Goal: Transaction & Acquisition: Book appointment/travel/reservation

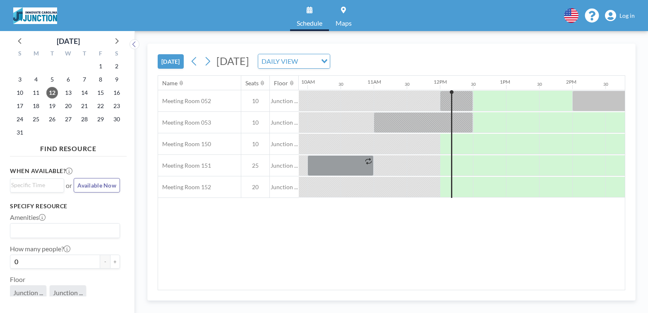
scroll to position [0, 762]
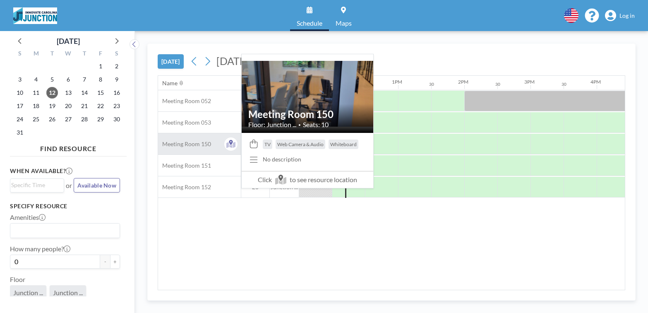
click at [203, 141] on span "Meeting Room 150" at bounding box center [184, 143] width 53 height 7
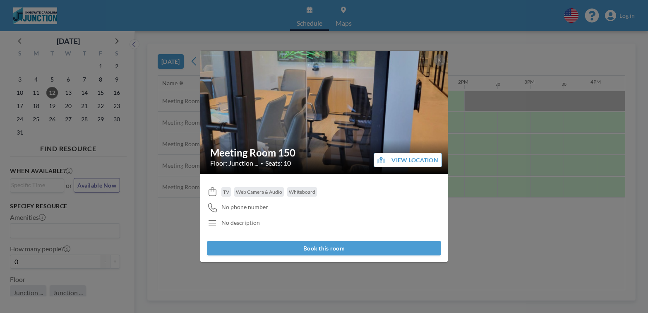
click at [289, 247] on button "Book this room" at bounding box center [324, 248] width 234 height 14
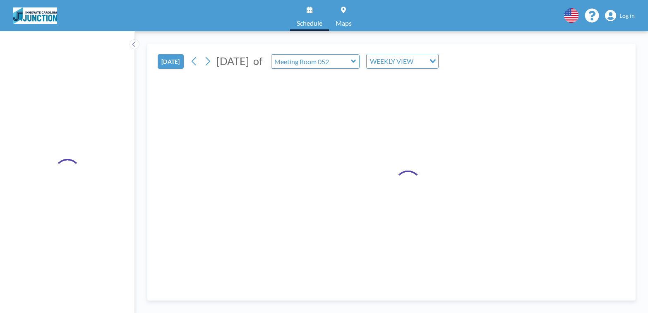
type input "Meeting Room 150"
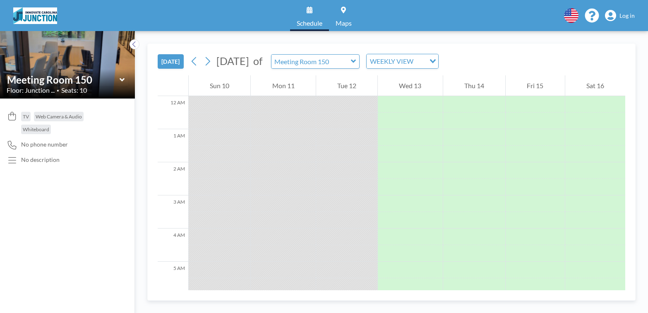
scroll to position [0, 0]
click at [172, 61] on button "[DATE]" at bounding box center [171, 61] width 26 height 14
click at [356, 60] on icon at bounding box center [353, 61] width 5 height 8
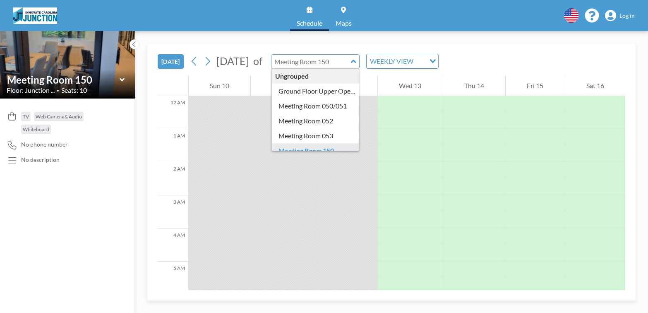
click at [351, 59] on input "text" at bounding box center [311, 62] width 79 height 14
type input "Meeting Room 150"
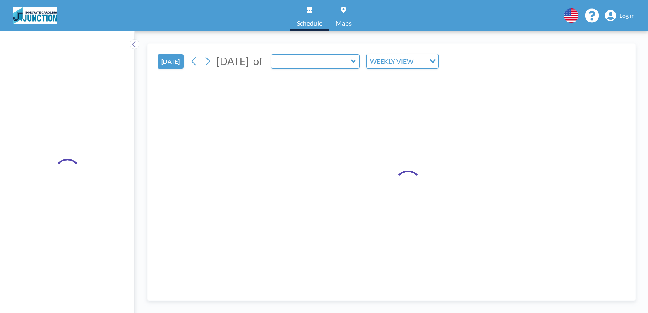
type input "Meeting Room 150"
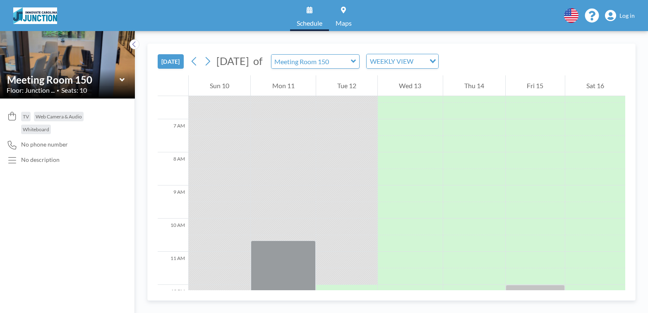
scroll to position [381, 0]
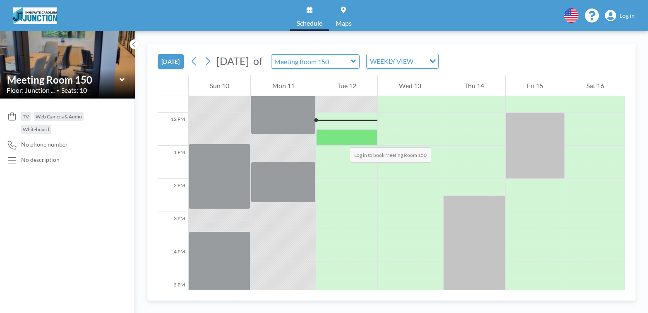
click at [341, 139] on div at bounding box center [346, 137] width 61 height 17
click at [339, 140] on div at bounding box center [346, 137] width 61 height 17
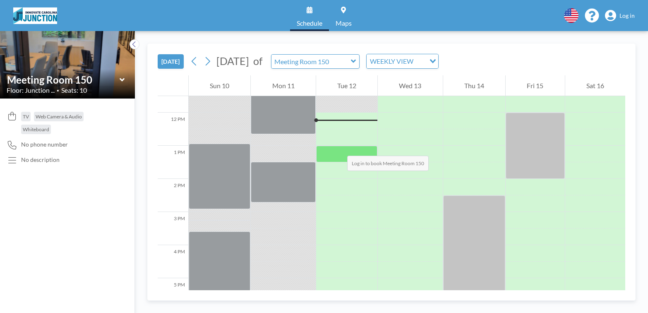
click at [339, 147] on div at bounding box center [346, 154] width 61 height 17
click at [339, 161] on div at bounding box center [346, 154] width 61 height 17
click at [626, 15] on span "Log in" at bounding box center [627, 15] width 15 height 7
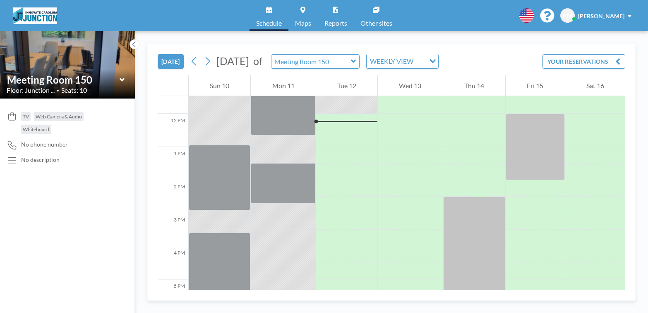
scroll to position [381, 0]
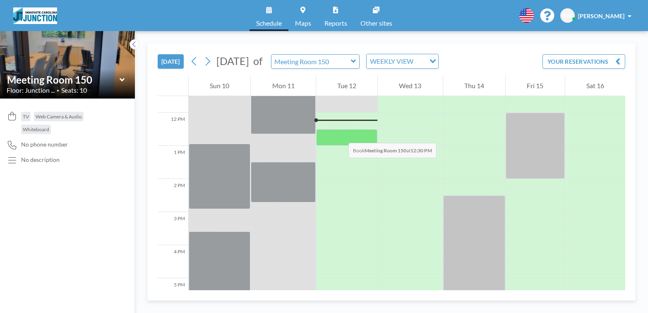
click at [340, 135] on div at bounding box center [346, 137] width 61 height 17
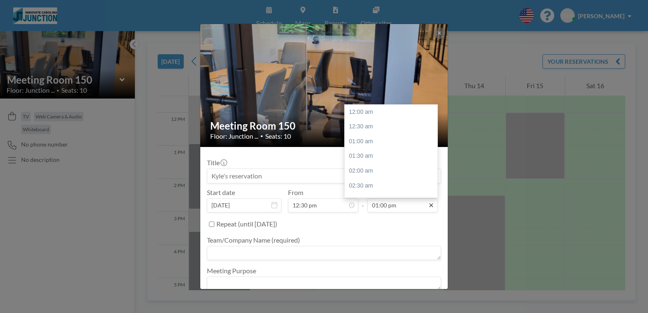
scroll to position [383, 0]
click at [391, 143] on div "02:00 pm" at bounding box center [391, 141] width 93 height 15
click at [399, 206] on input "02:00 pm" at bounding box center [403, 205] width 70 height 14
click at [380, 142] on div "03:00 pm" at bounding box center [391, 141] width 93 height 15
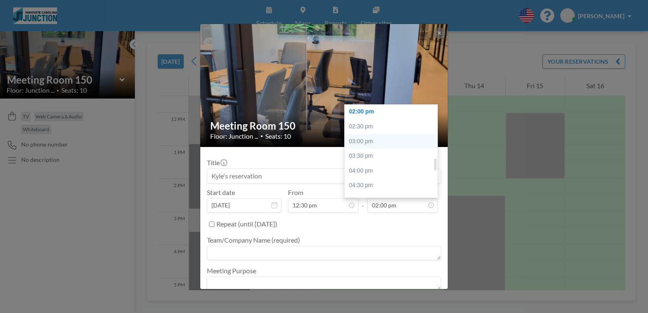
type input "03:00 pm"
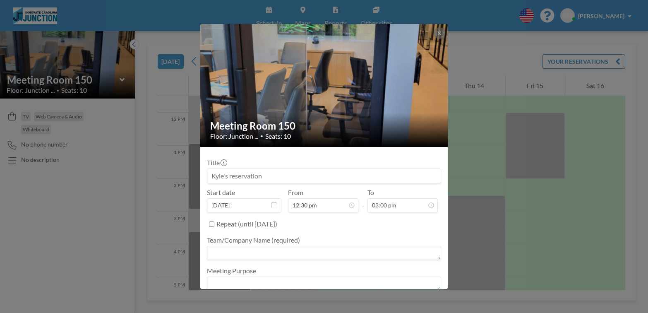
scroll to position [31, 0]
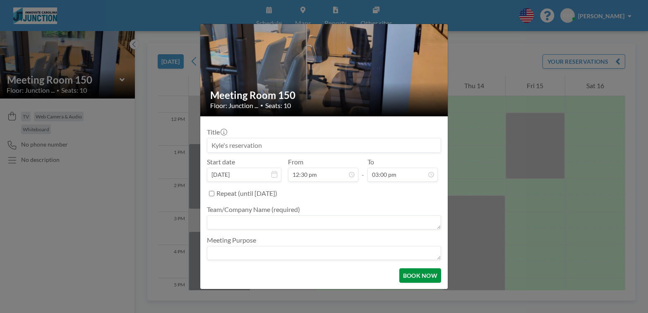
click at [419, 275] on button "BOOK NOW" at bounding box center [420, 275] width 42 height 14
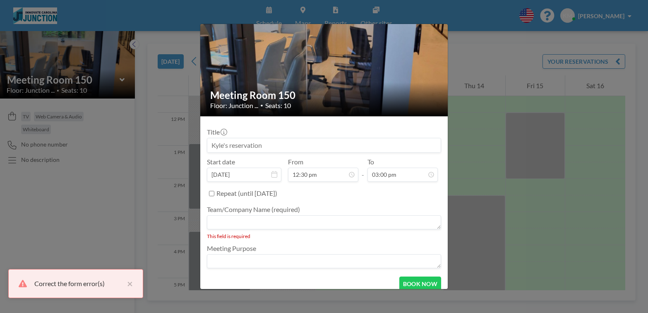
click at [348, 227] on textarea at bounding box center [324, 222] width 234 height 14
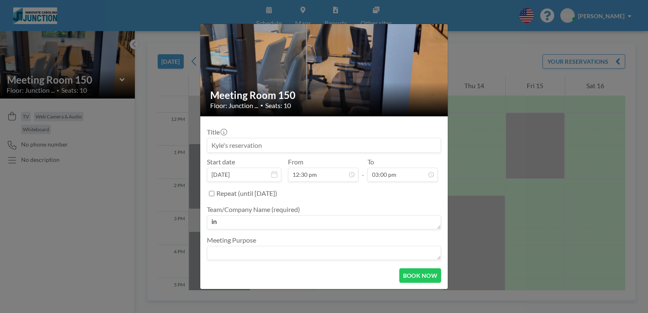
type textarea "i"
type textarea "dipg"
click at [423, 273] on button "BOOK NOW" at bounding box center [420, 275] width 42 height 14
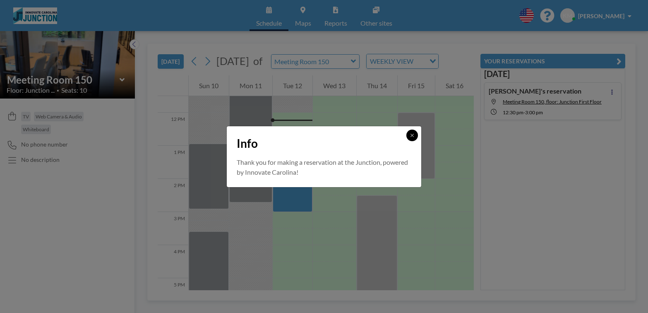
click at [414, 133] on icon at bounding box center [412, 135] width 5 height 5
